Goal: Find specific page/section: Find specific page/section

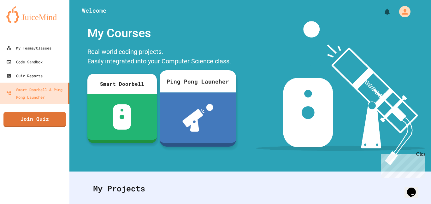
click at [209, 103] on div at bounding box center [198, 117] width 76 height 51
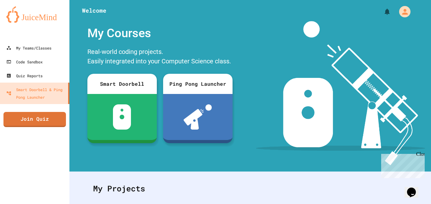
click at [41, 49] on div "My Teams/Classes" at bounding box center [28, 48] width 46 height 8
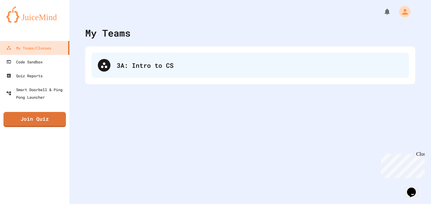
click at [125, 67] on div "3A: Intro to CS" at bounding box center [260, 65] width 286 height 9
